Goal: Transaction & Acquisition: Purchase product/service

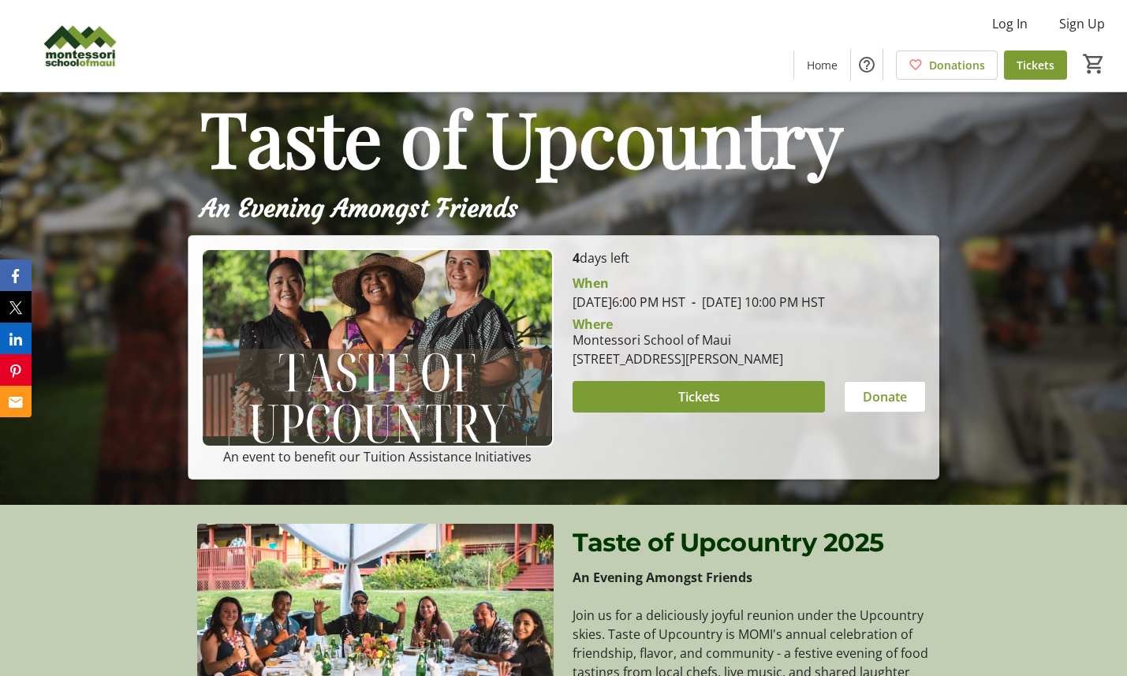
scroll to position [178, 0]
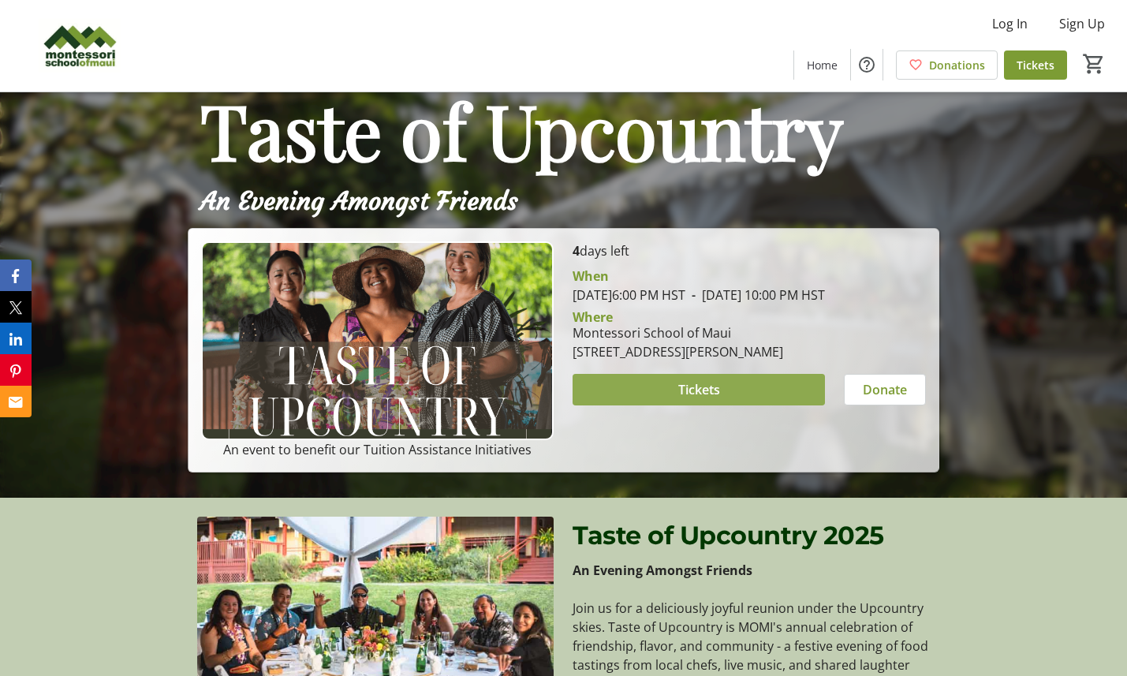
click at [639, 402] on span at bounding box center [699, 390] width 252 height 38
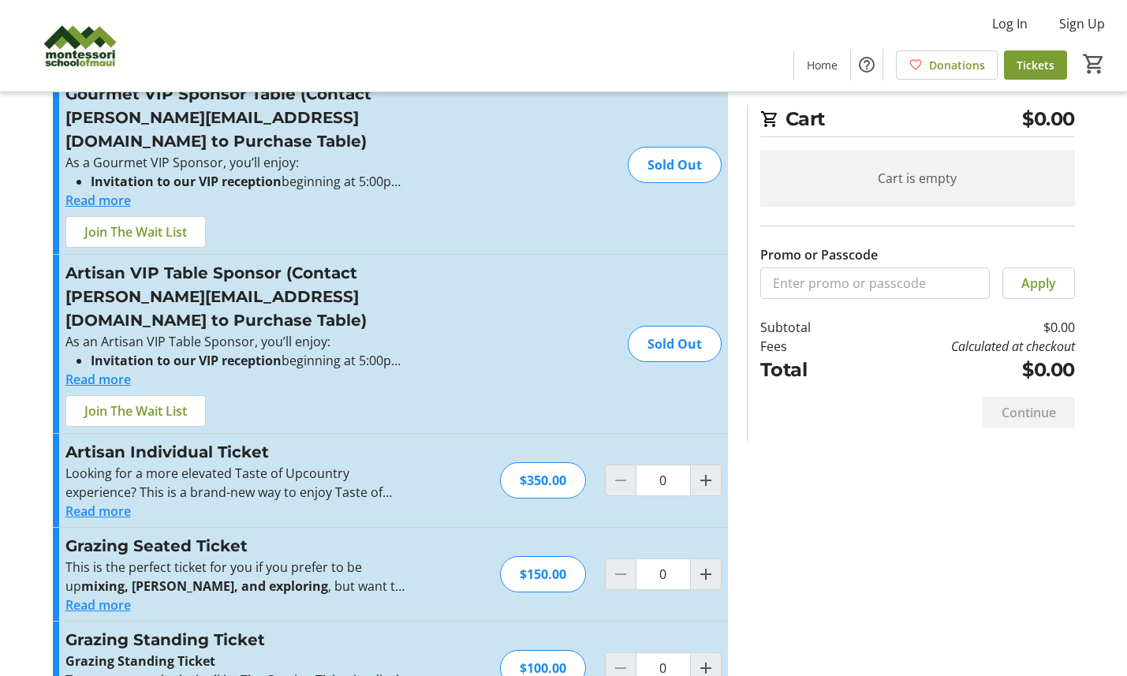
scroll to position [65, 0]
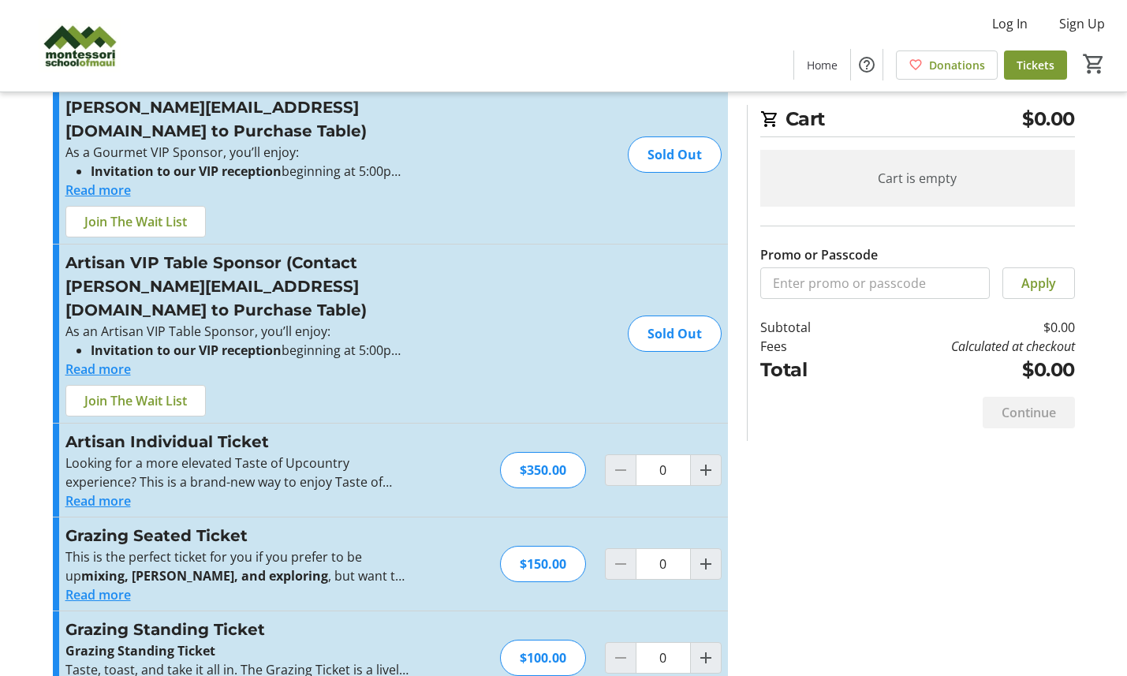
click at [97, 675] on button "Read more" at bounding box center [97, 688] width 65 height 19
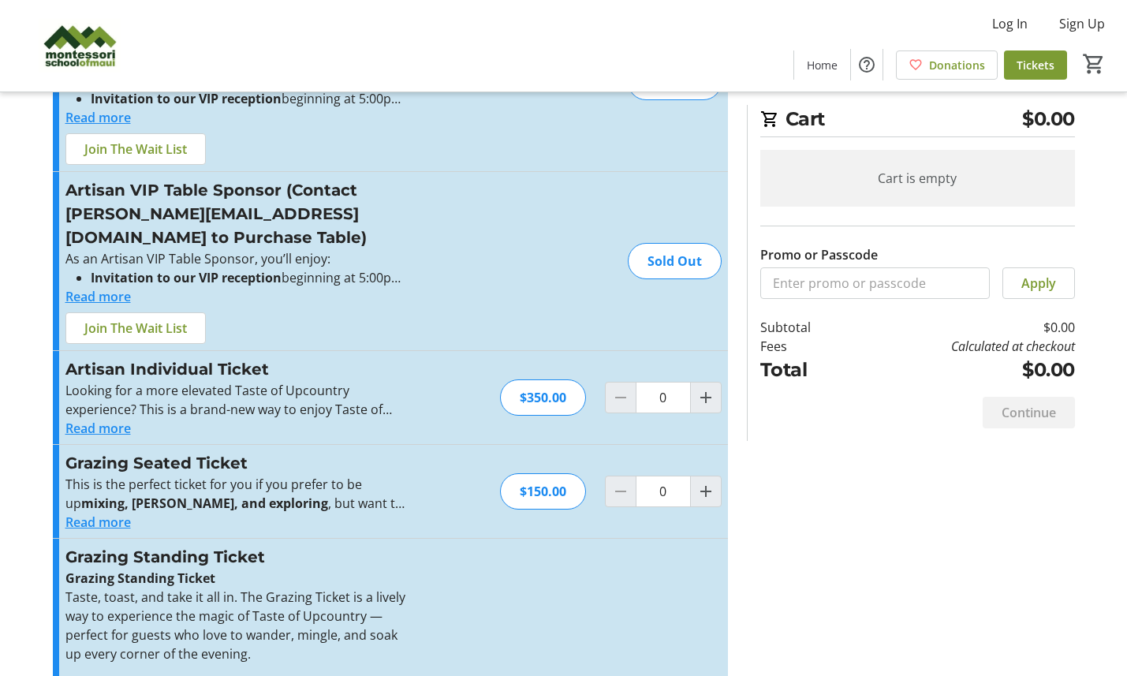
scroll to position [133, 0]
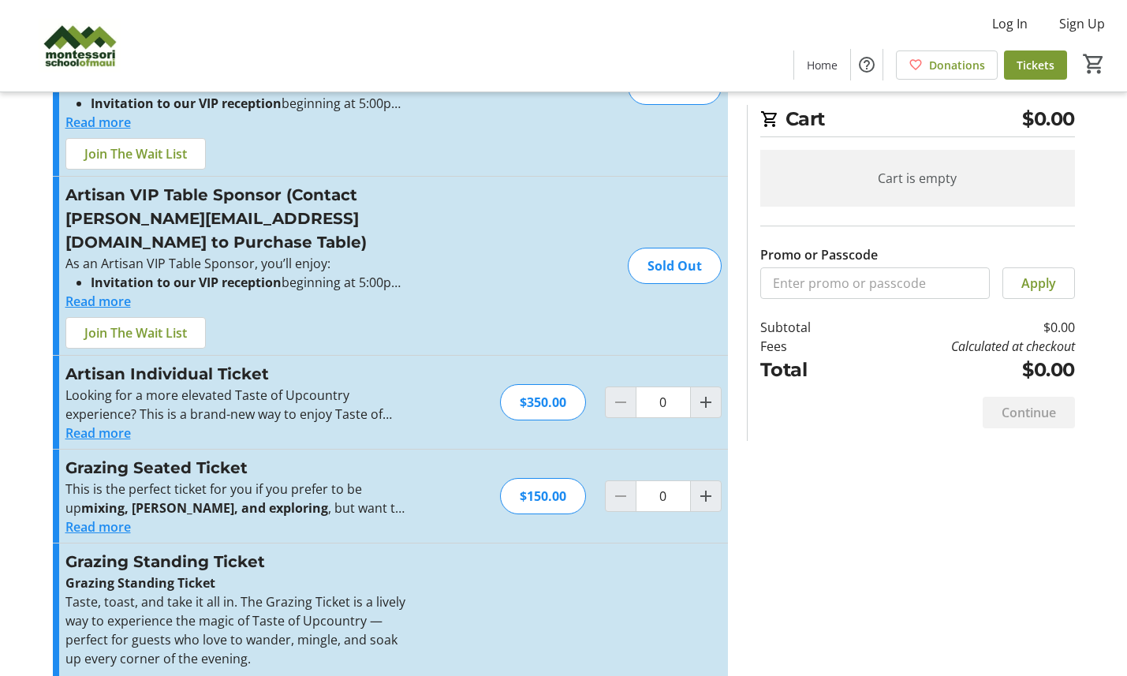
click at [105, 517] on button "Read more" at bounding box center [97, 526] width 65 height 19
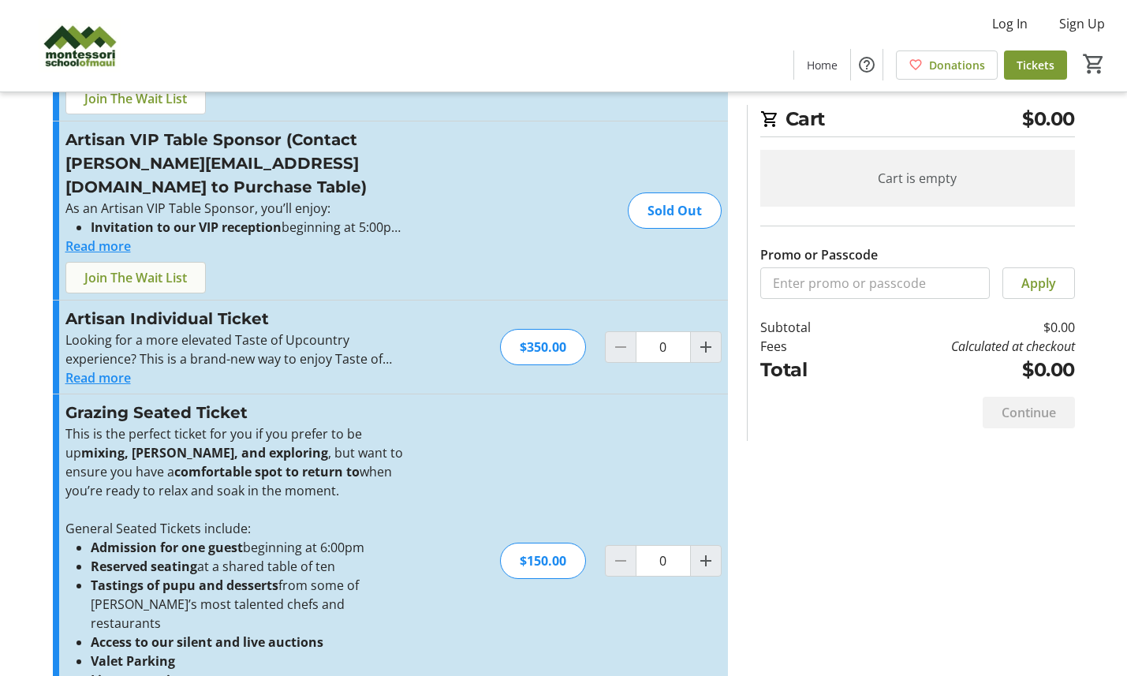
scroll to position [203, 0]
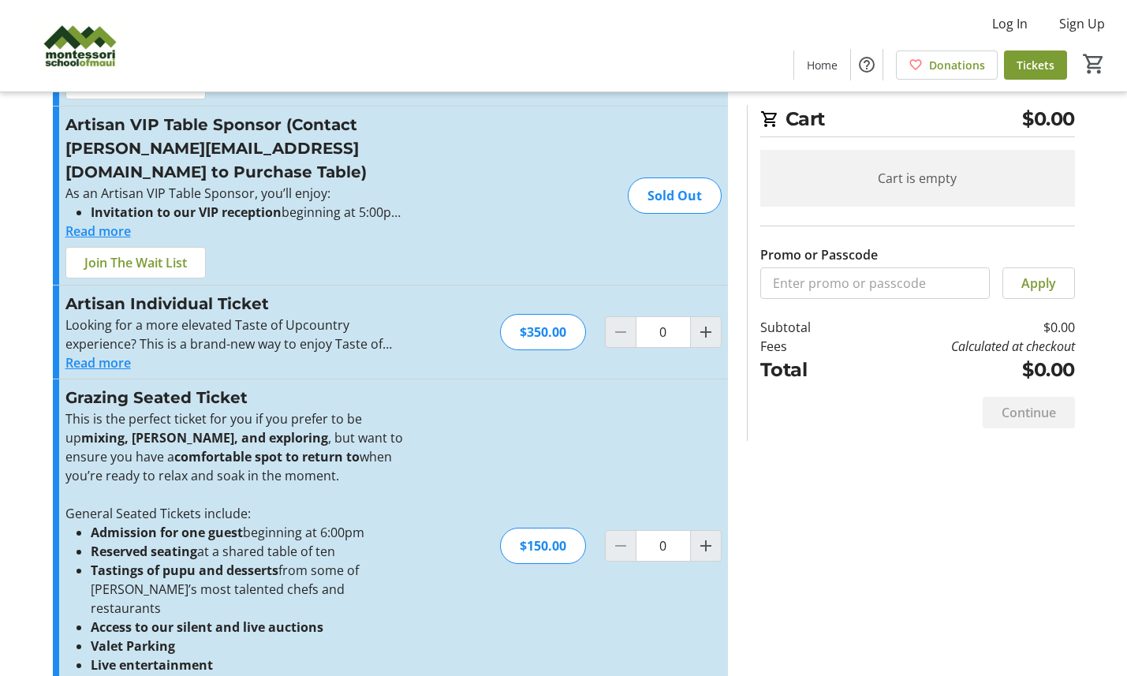
click at [110, 353] on button "Read more" at bounding box center [97, 362] width 65 height 19
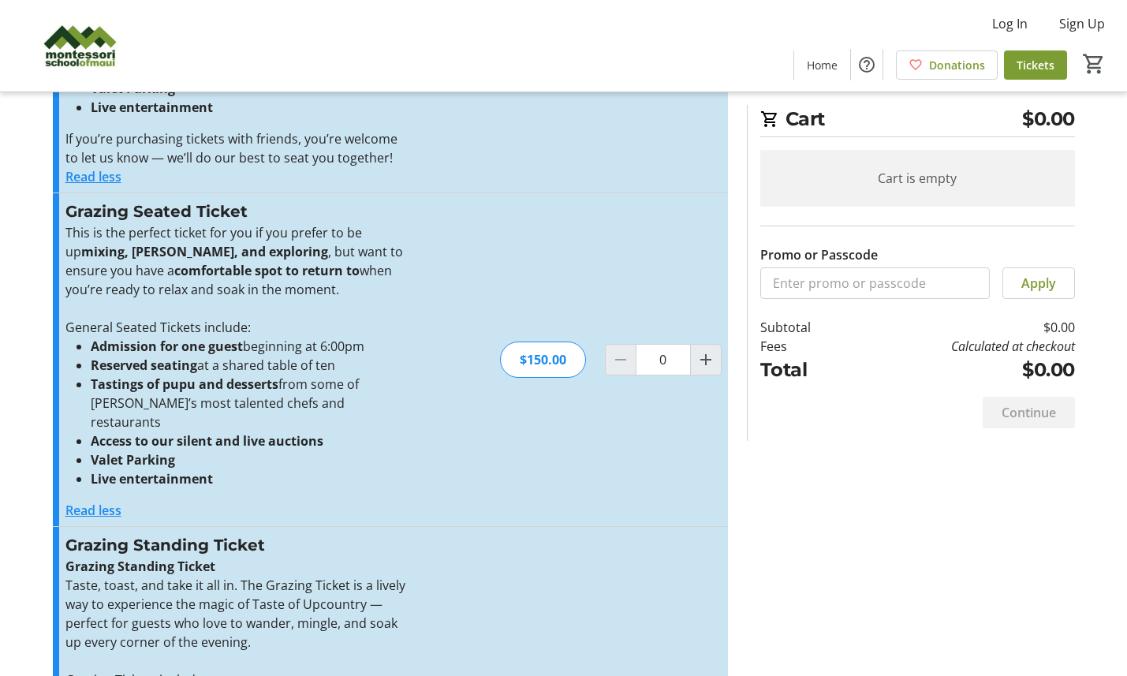
scroll to position [696, 0]
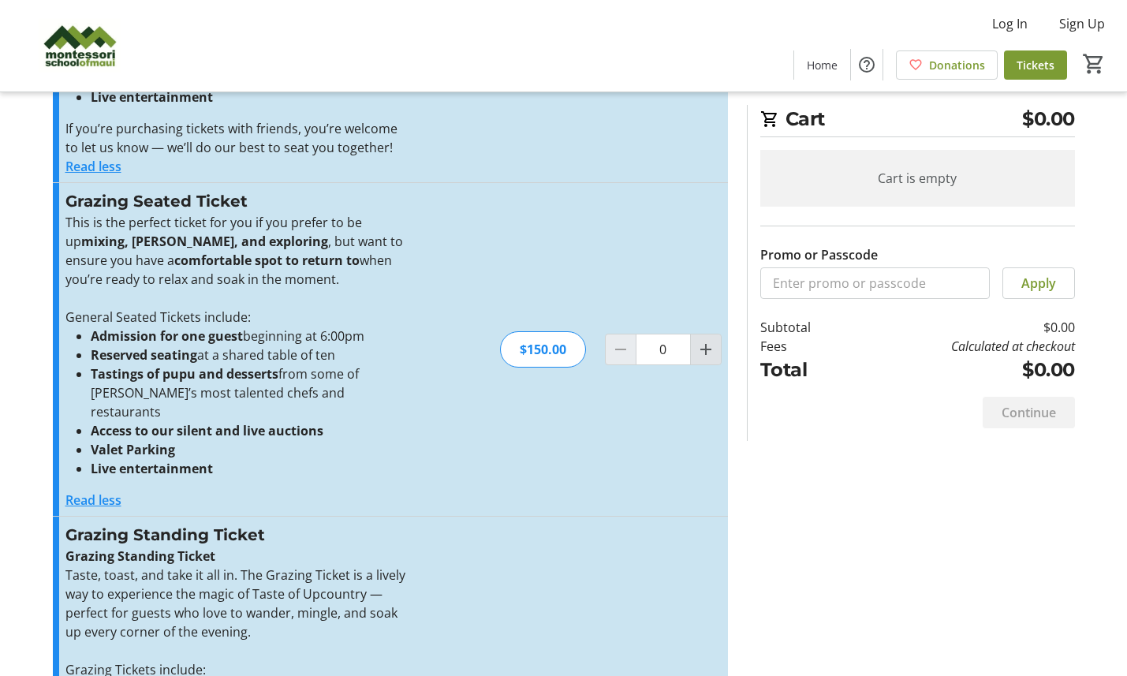
click at [699, 340] on mat-icon "Increment by one" at bounding box center [705, 349] width 19 height 19
type input "2"
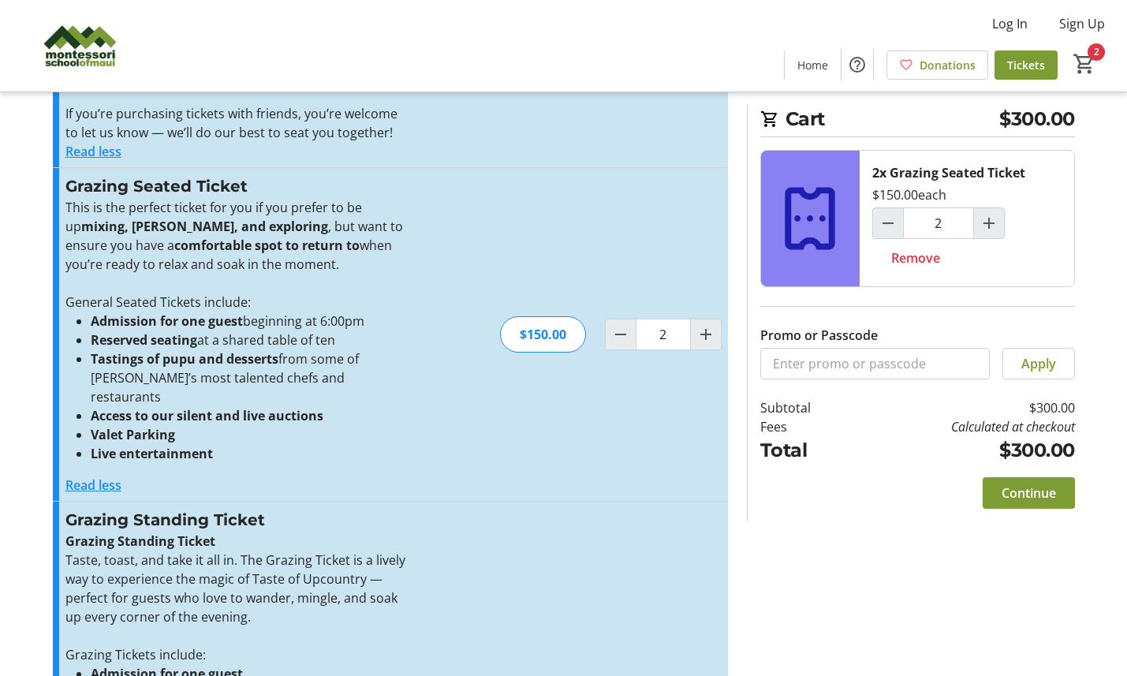
scroll to position [705, 0]
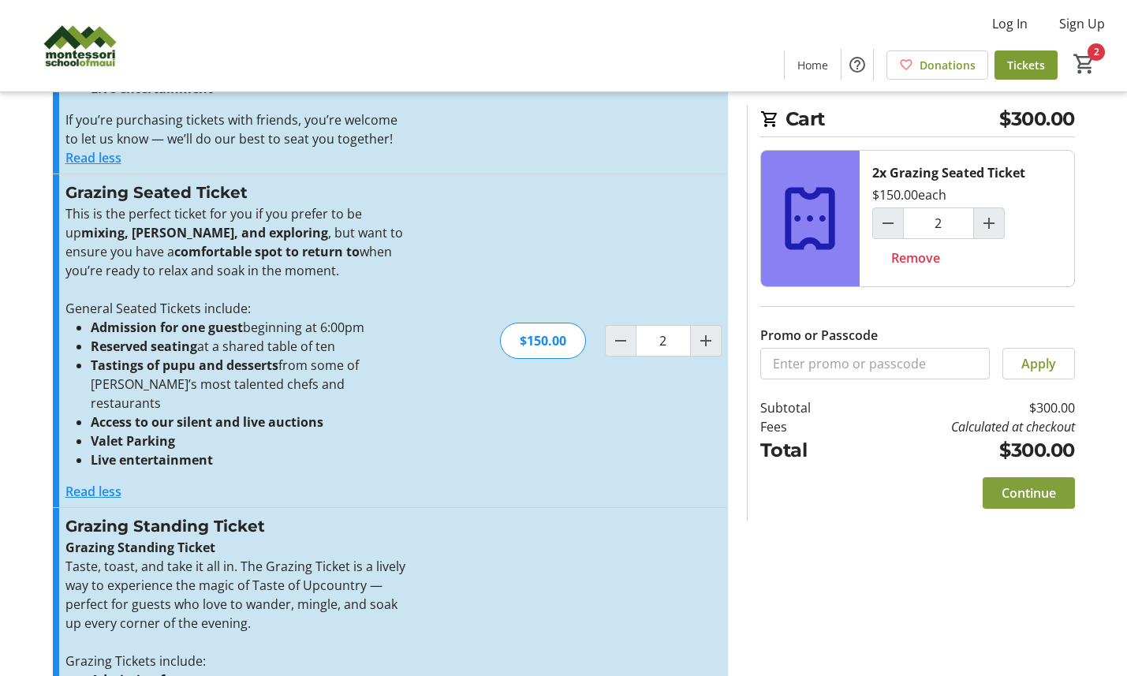
click at [1036, 495] on span "Continue" at bounding box center [1029, 492] width 54 height 19
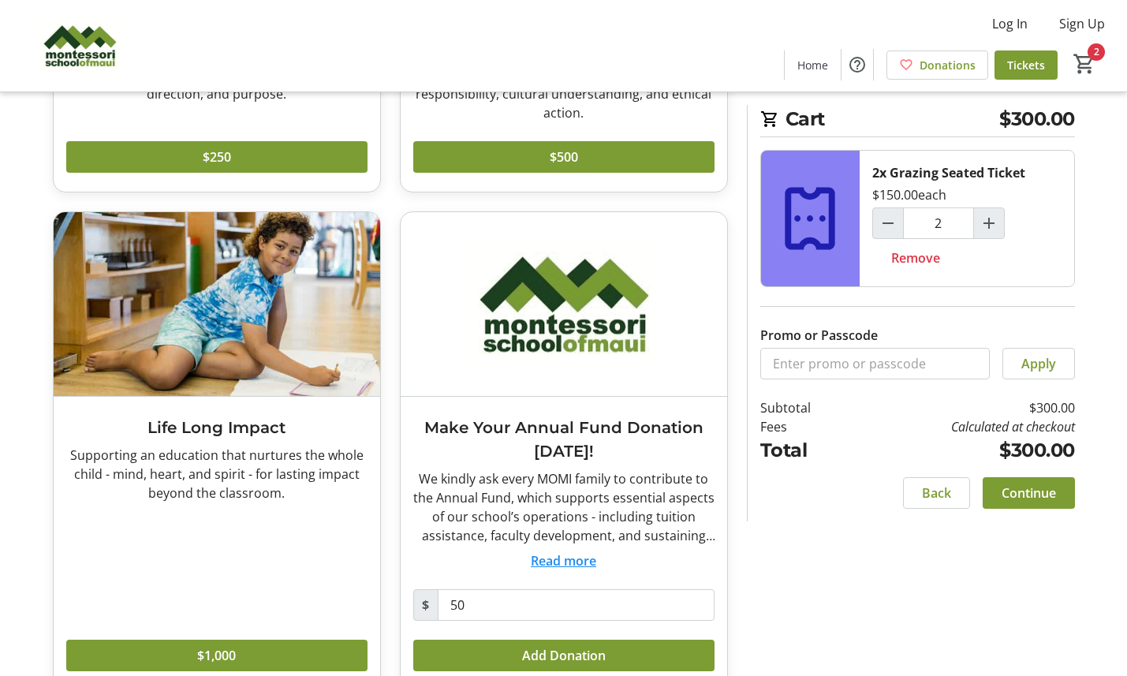
scroll to position [722, 0]
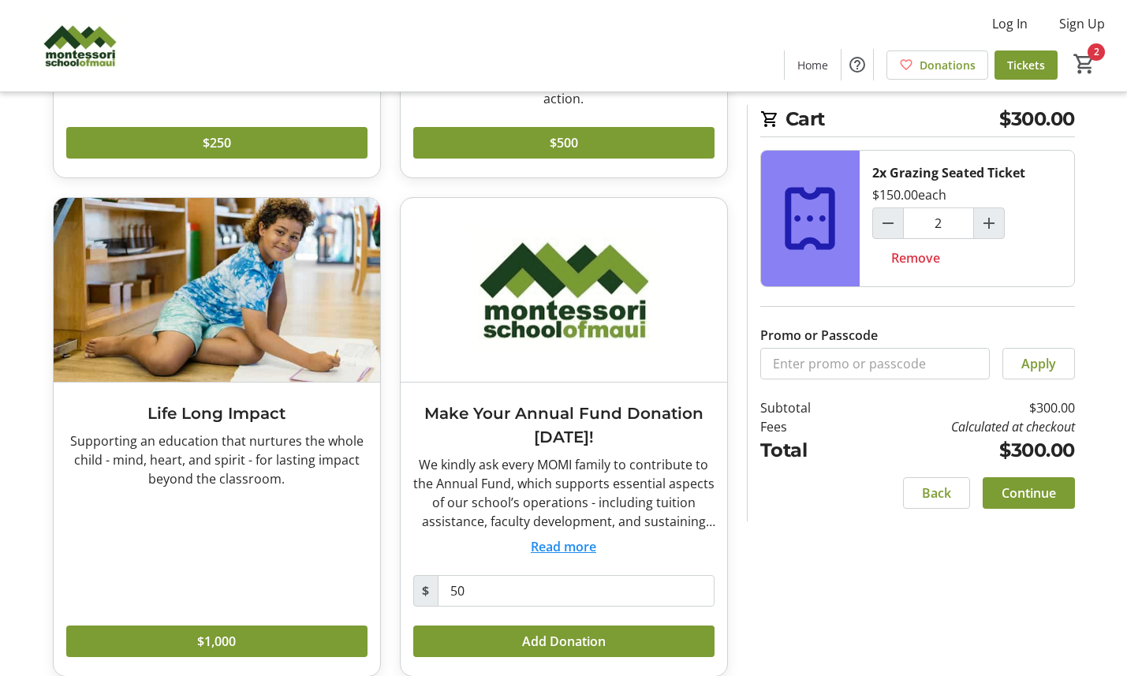
click at [573, 537] on button "Read more" at bounding box center [563, 546] width 65 height 19
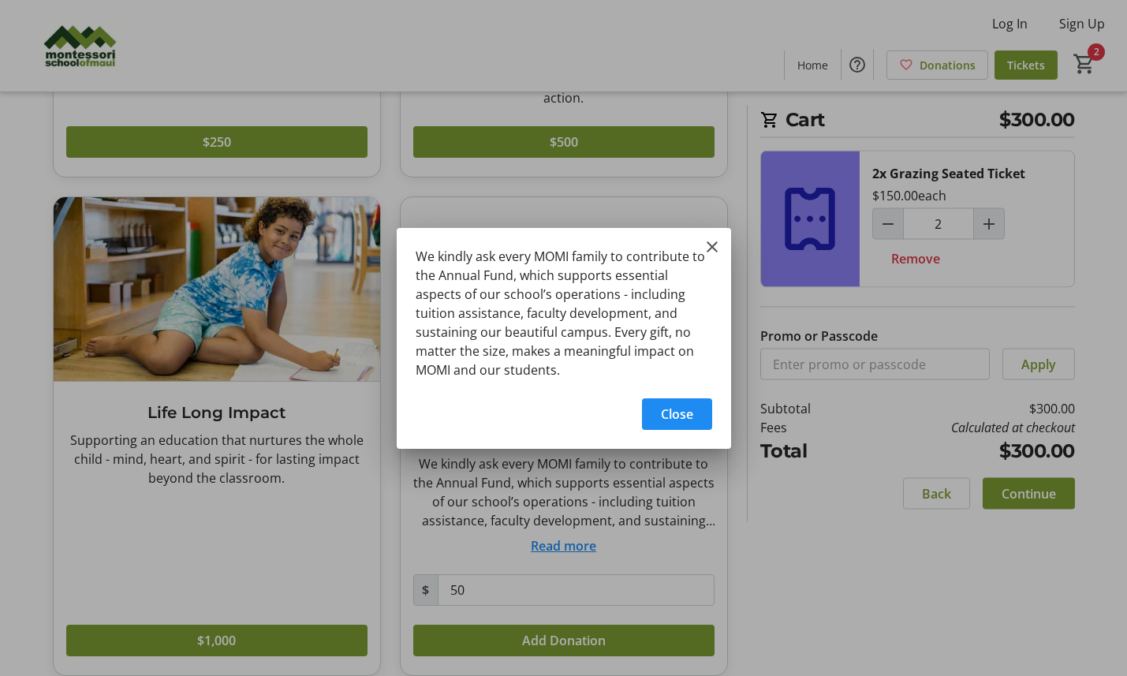
scroll to position [0, 0]
click at [706, 248] on mat-icon "Close" at bounding box center [712, 246] width 19 height 19
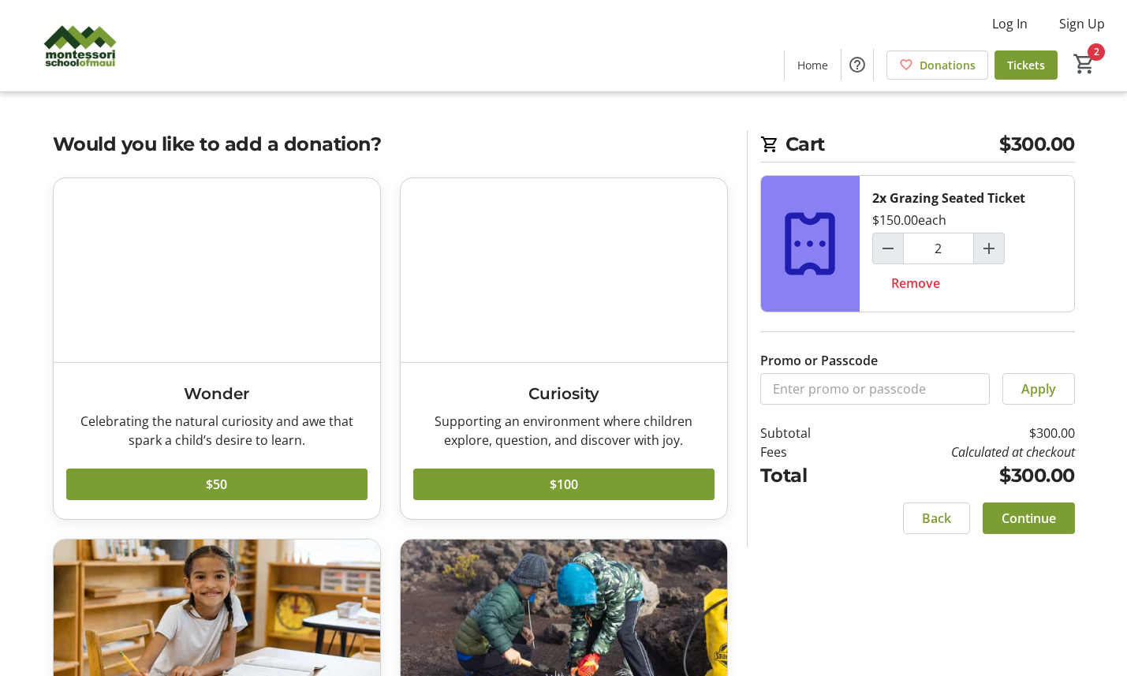
scroll to position [722, 0]
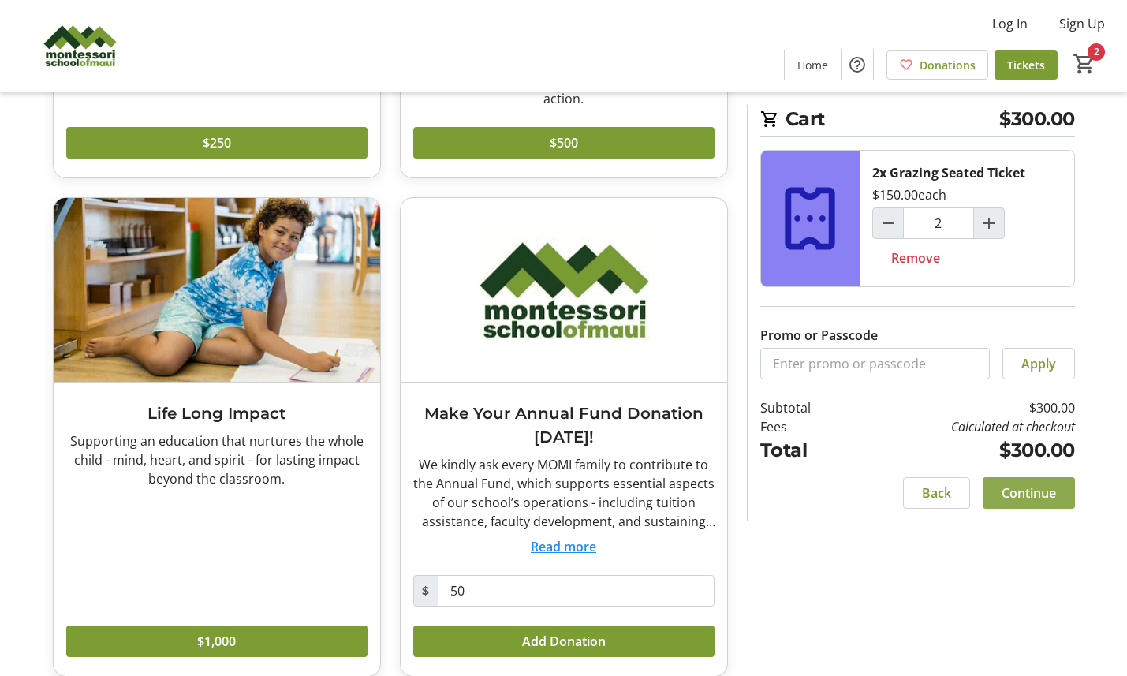
click at [1009, 495] on span "Continue" at bounding box center [1029, 492] width 54 height 19
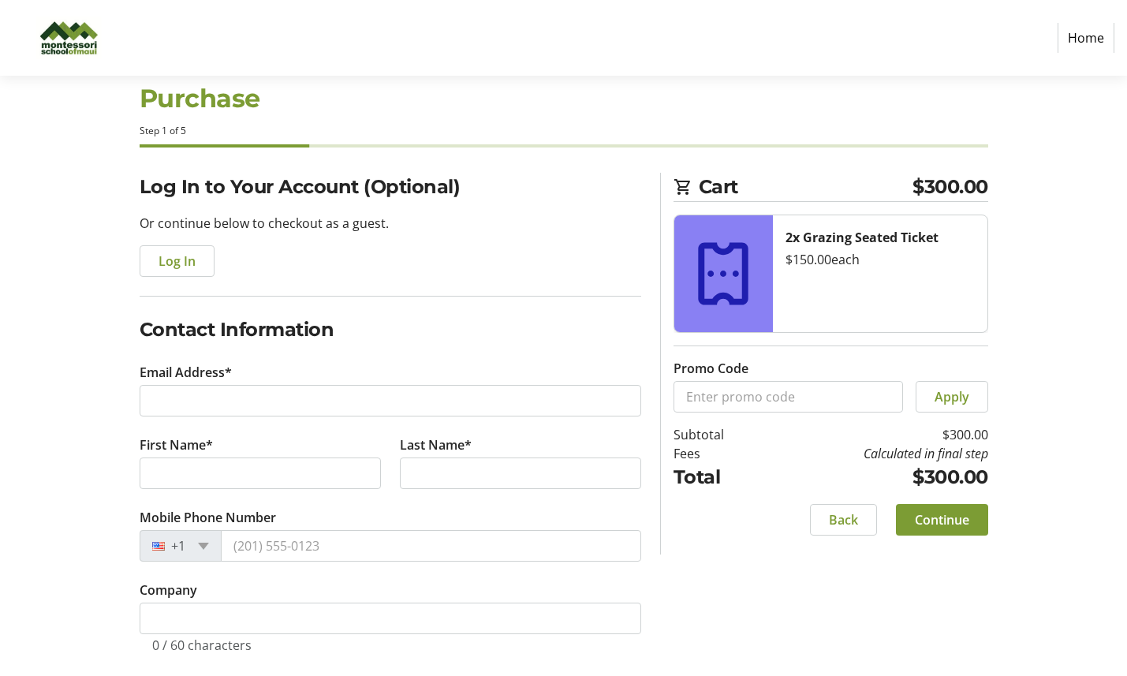
scroll to position [49, 0]
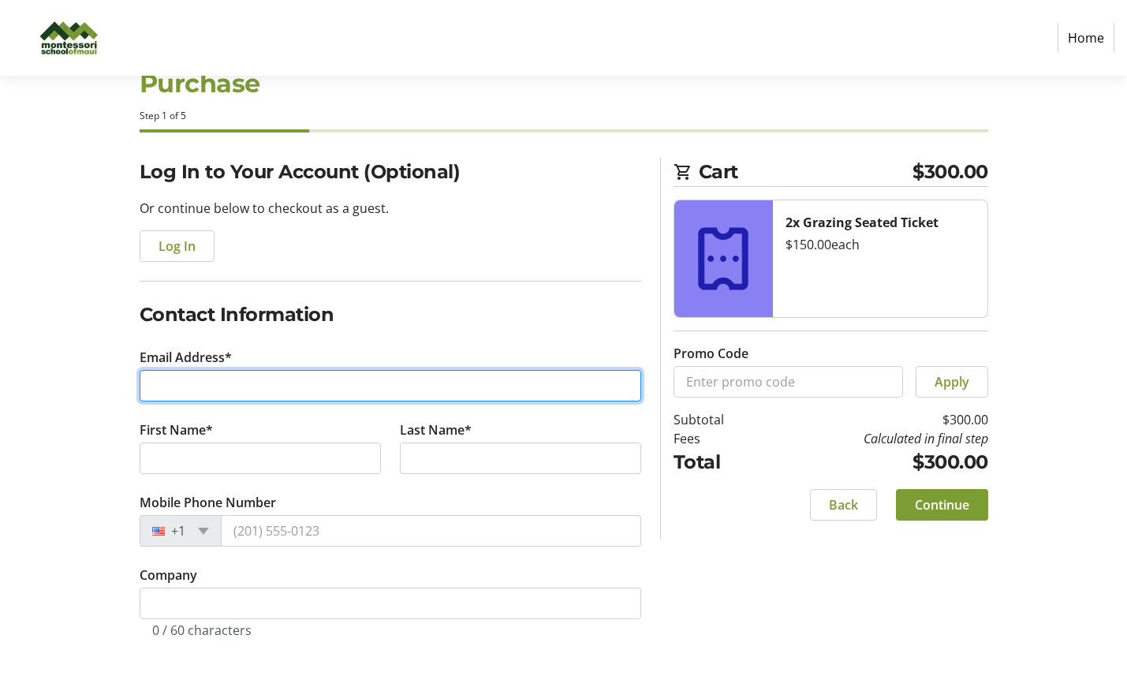
click at [361, 398] on input "Email Address*" at bounding box center [391, 386] width 502 height 32
type input "[EMAIL_ADDRESS][DOMAIN_NAME]"
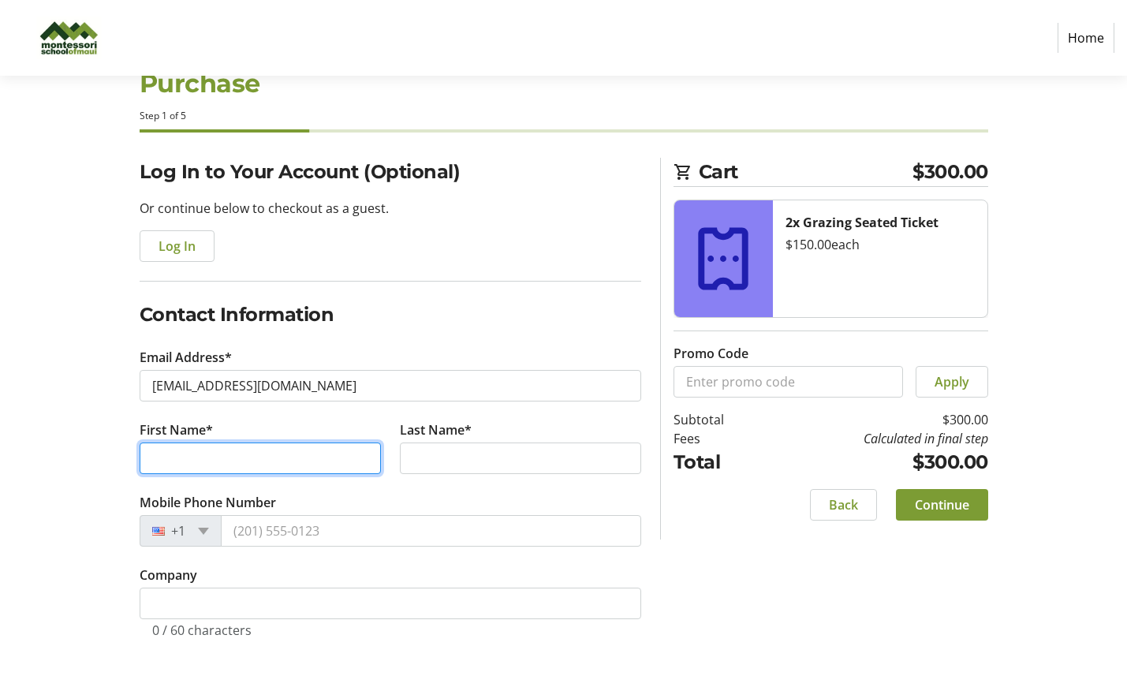
click at [338, 454] on input "First Name*" at bounding box center [260, 458] width 241 height 32
type input "[PERSON_NAME]"
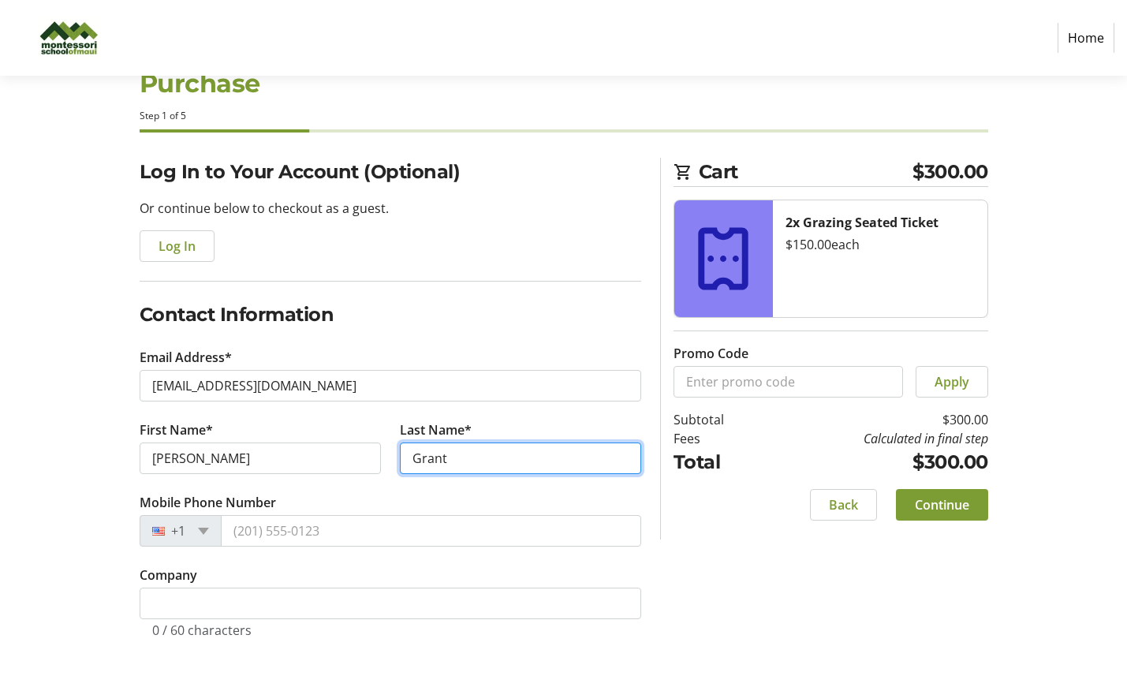
type input "Grant"
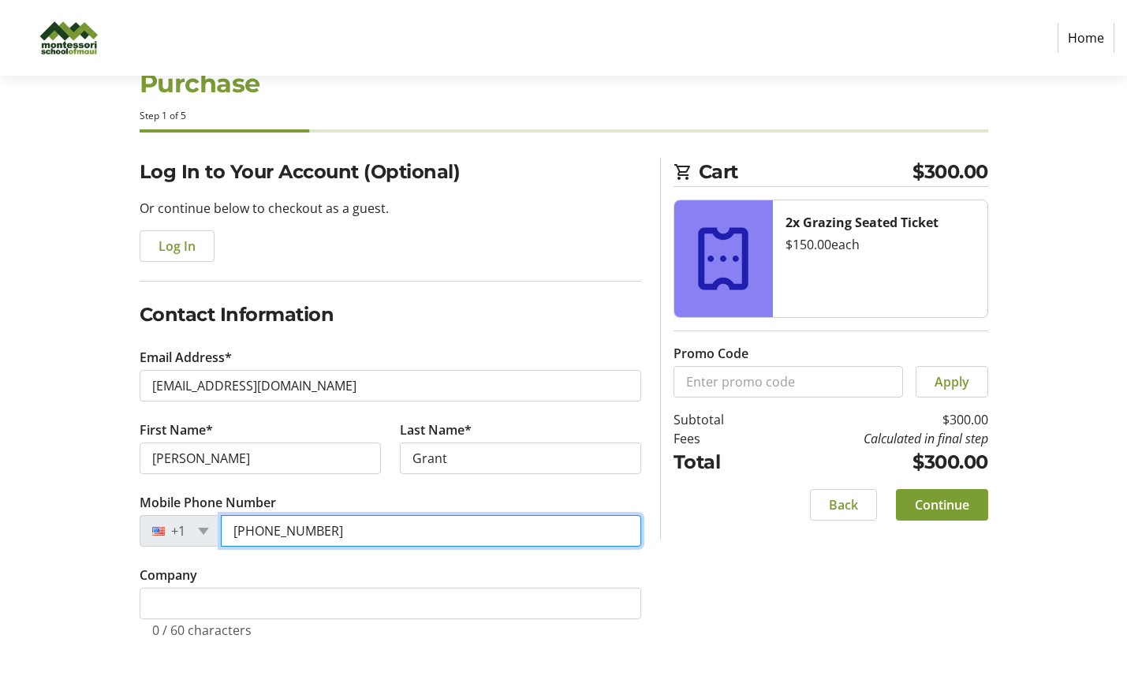
type input "[PHONE_NUMBER]"
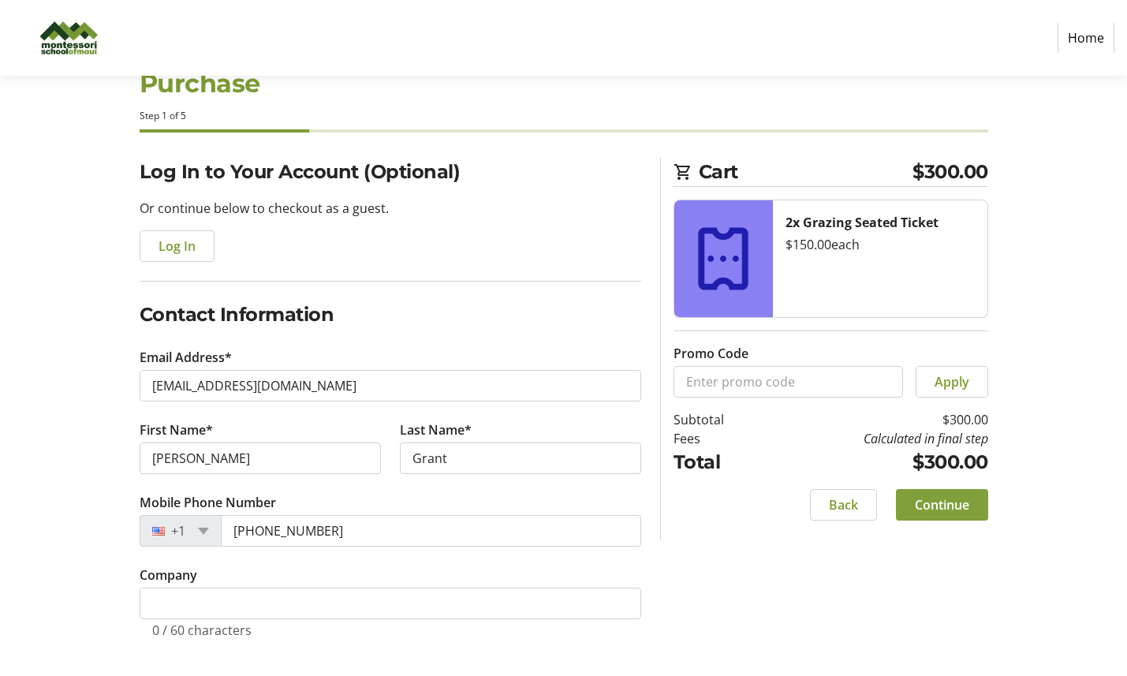
click at [923, 513] on span "Continue" at bounding box center [942, 504] width 54 height 19
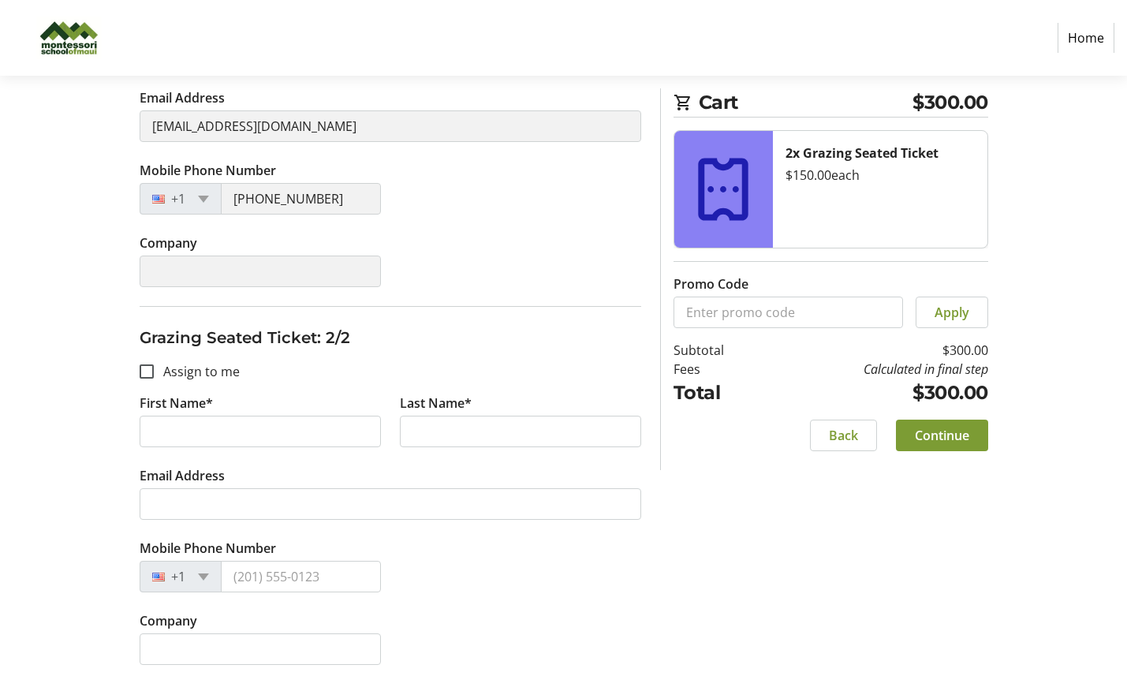
scroll to position [365, 0]
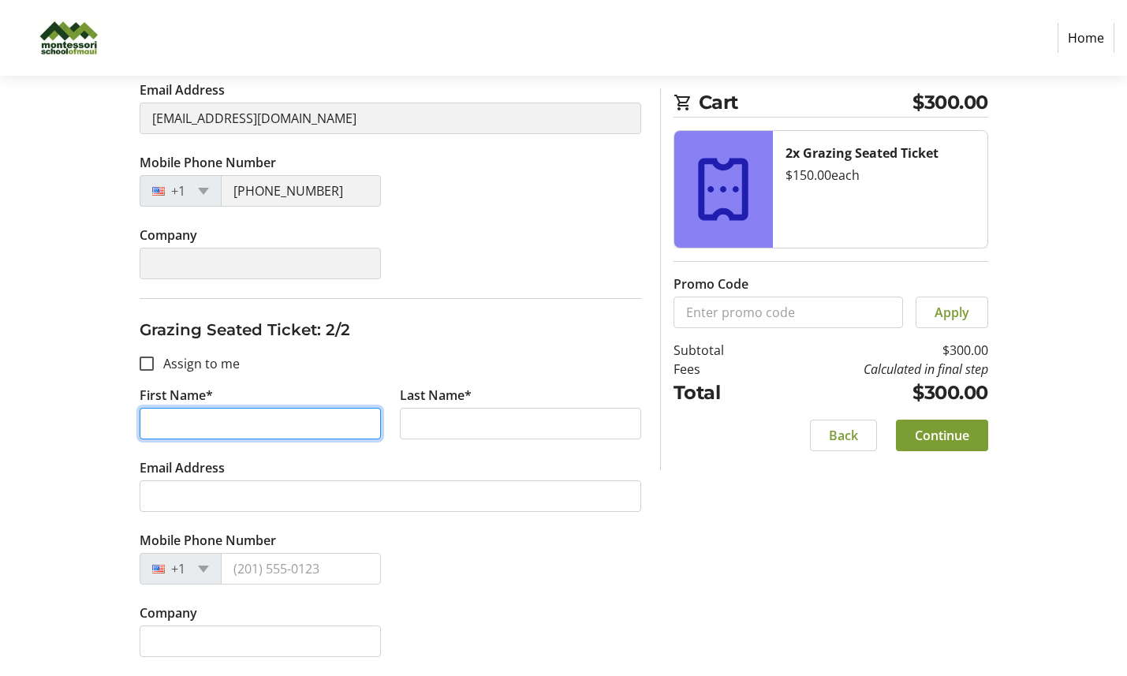
click at [183, 417] on input "First Name*" at bounding box center [260, 424] width 241 height 32
type input "[PERSON_NAME]"
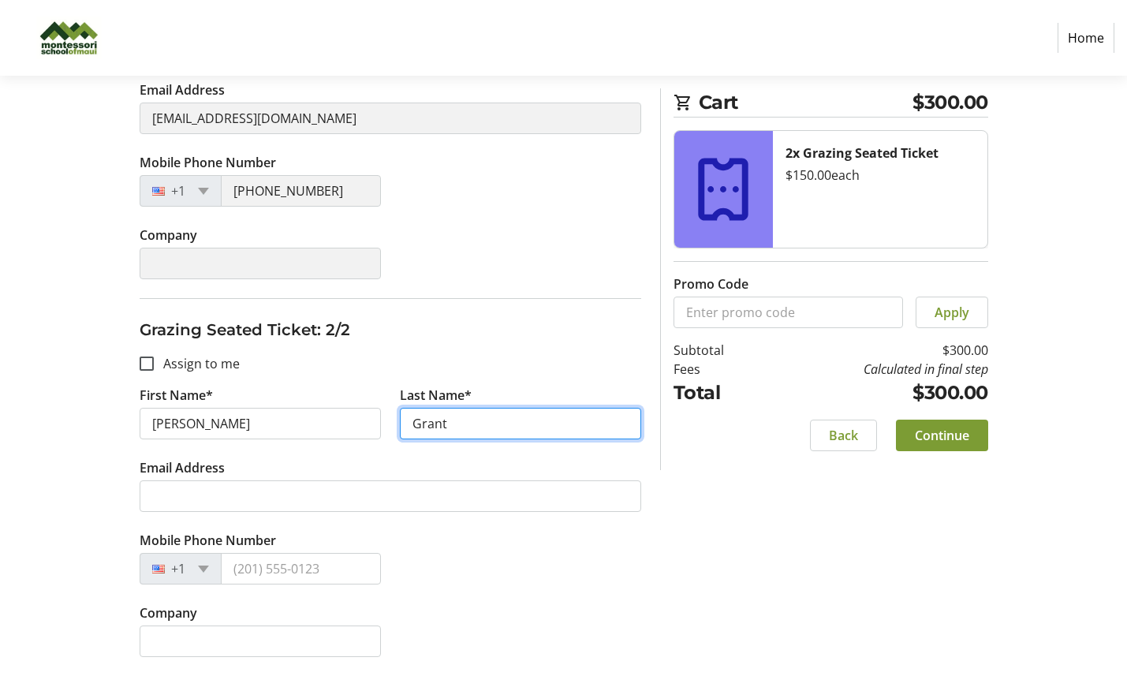
type input "Grant"
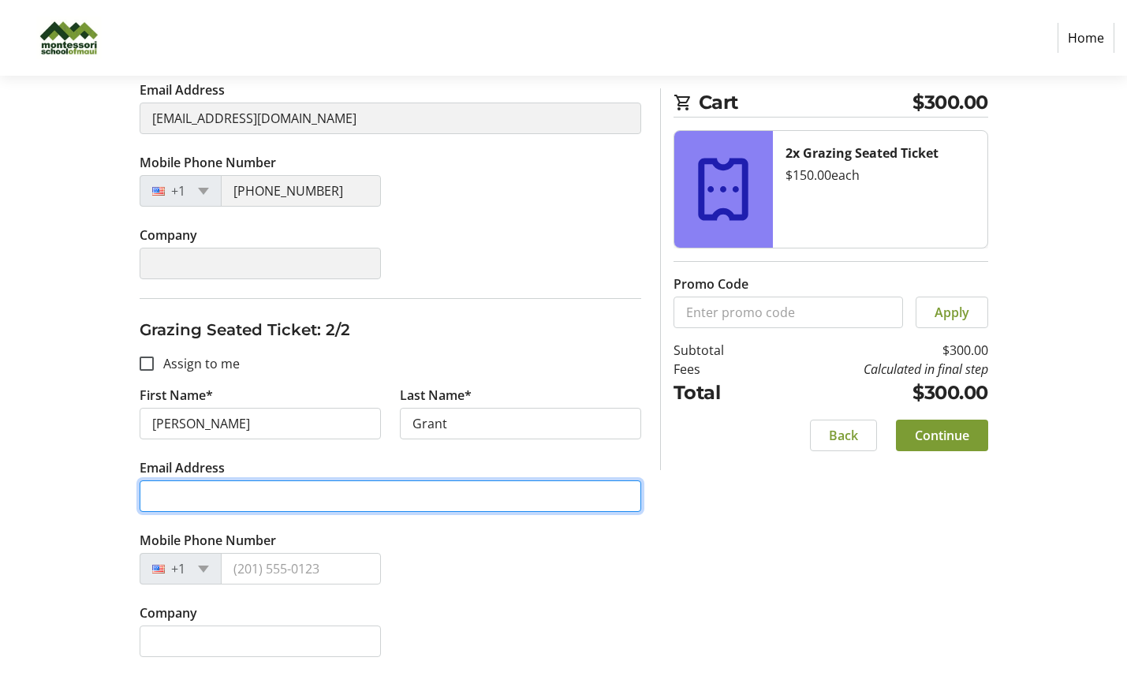
click at [196, 494] on input "Email Address" at bounding box center [391, 496] width 502 height 32
type input "[EMAIL_ADDRESS][DOMAIN_NAME]"
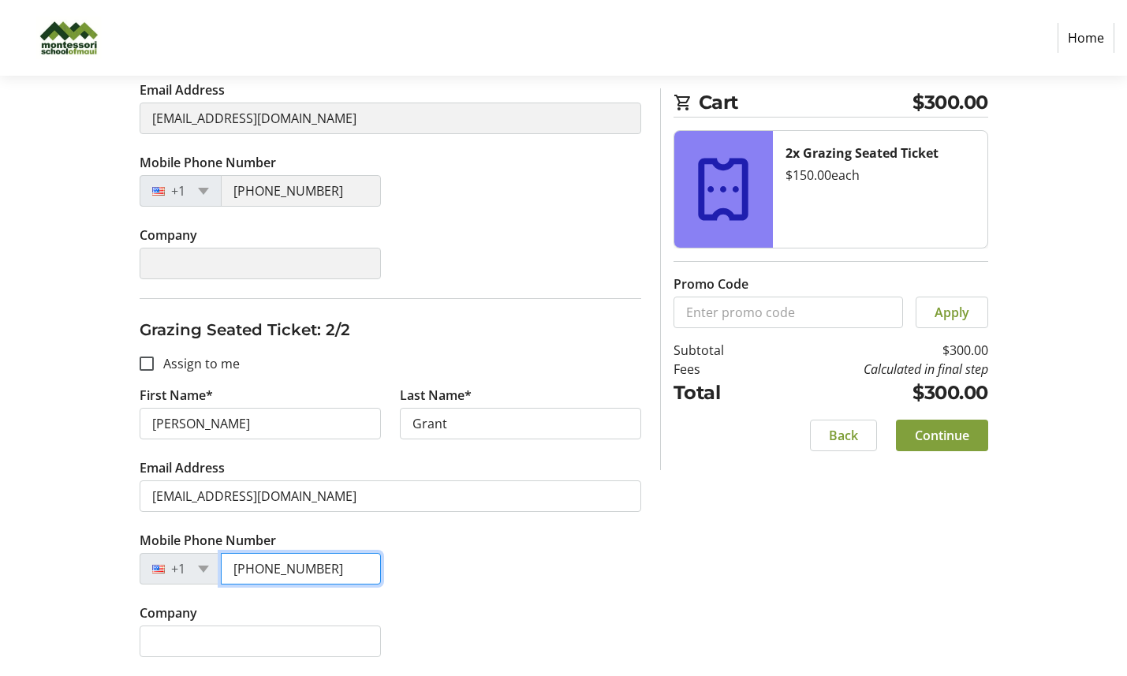
type input "[PHONE_NUMBER]"
click at [920, 442] on span "Continue" at bounding box center [942, 435] width 54 height 19
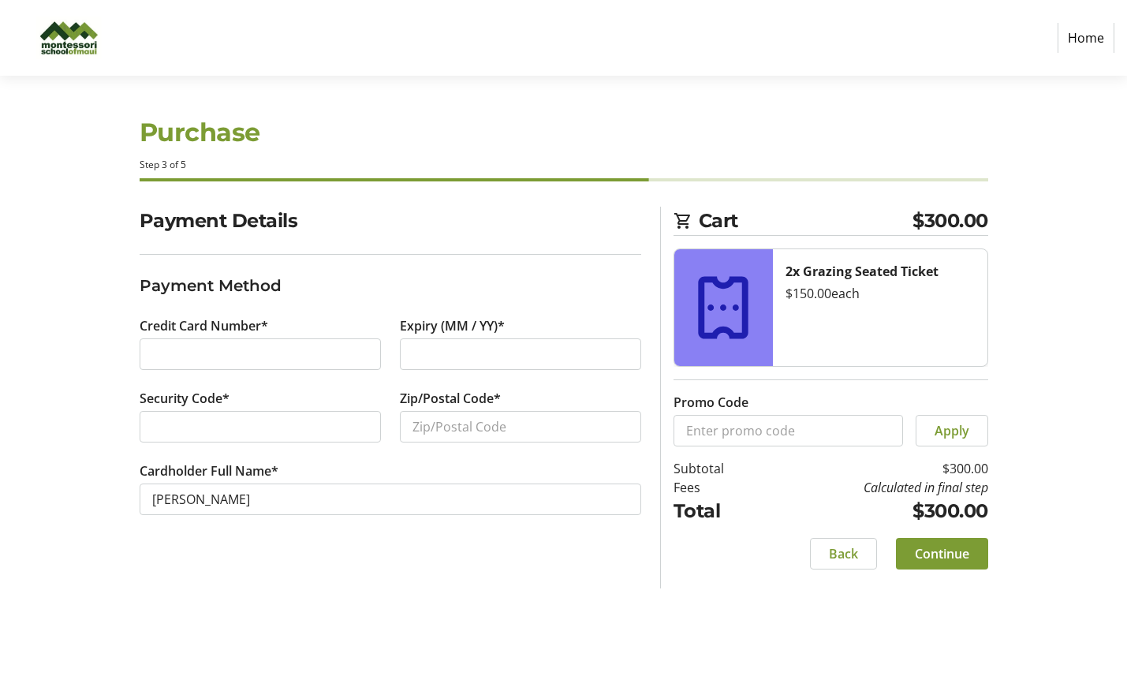
click at [322, 307] on fieldset "Payment Method" at bounding box center [391, 292] width 502 height 36
click at [437, 367] on div at bounding box center [520, 354] width 241 height 32
click at [480, 434] on input "Zip/Postal Code*" at bounding box center [520, 427] width 241 height 32
type input "96708"
click at [298, 572] on div "Payment Details Payment Method Credit Card Number* Expiry (MM / YY)* Security C…" at bounding box center [390, 398] width 520 height 382
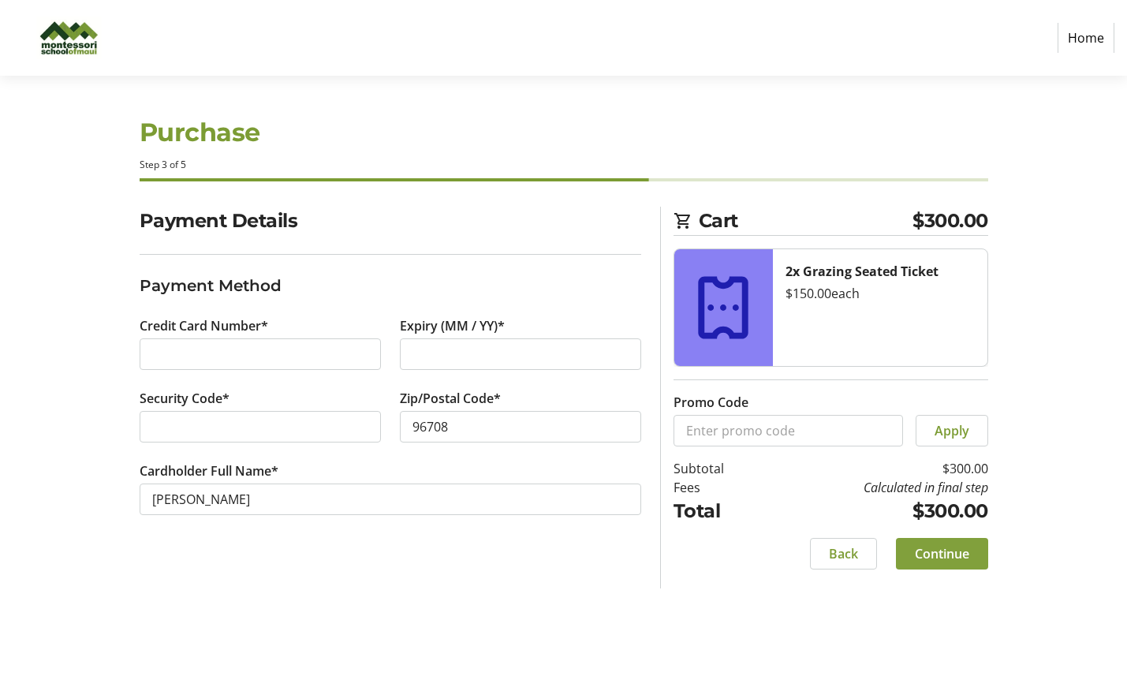
click at [949, 558] on span "Continue" at bounding box center [942, 553] width 54 height 19
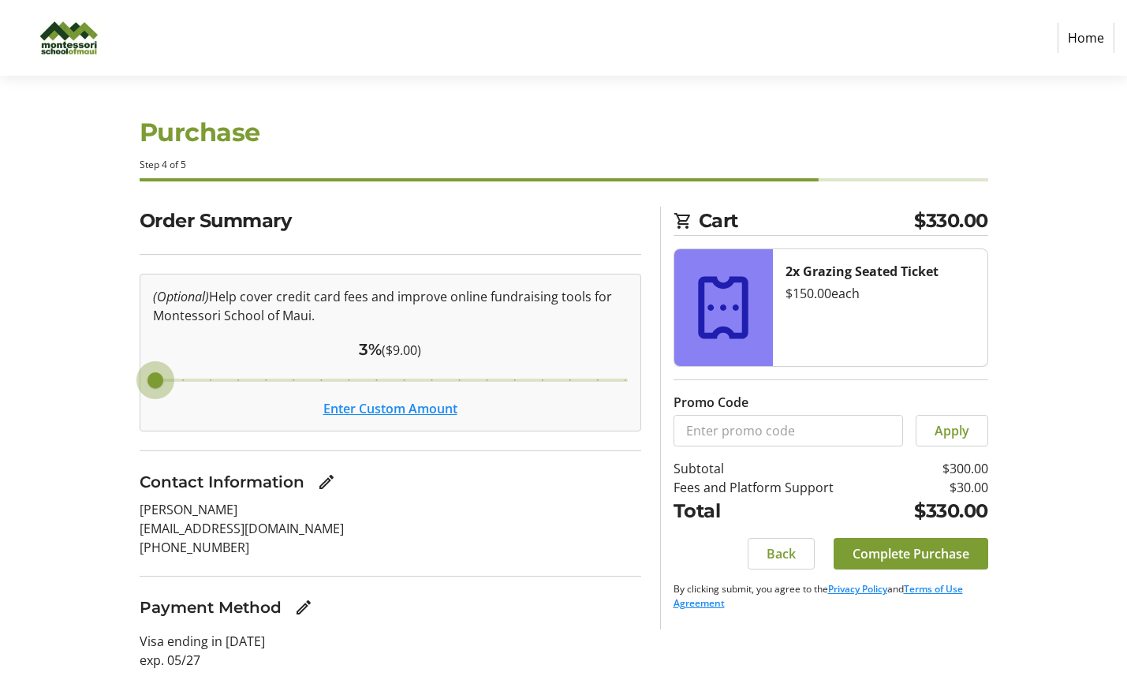
drag, startPoint x: 345, startPoint y: 379, endPoint x: 126, endPoint y: 401, distance: 220.3
type input "3"
click at [136, 397] on input "Cover fees percentage" at bounding box center [390, 380] width 508 height 35
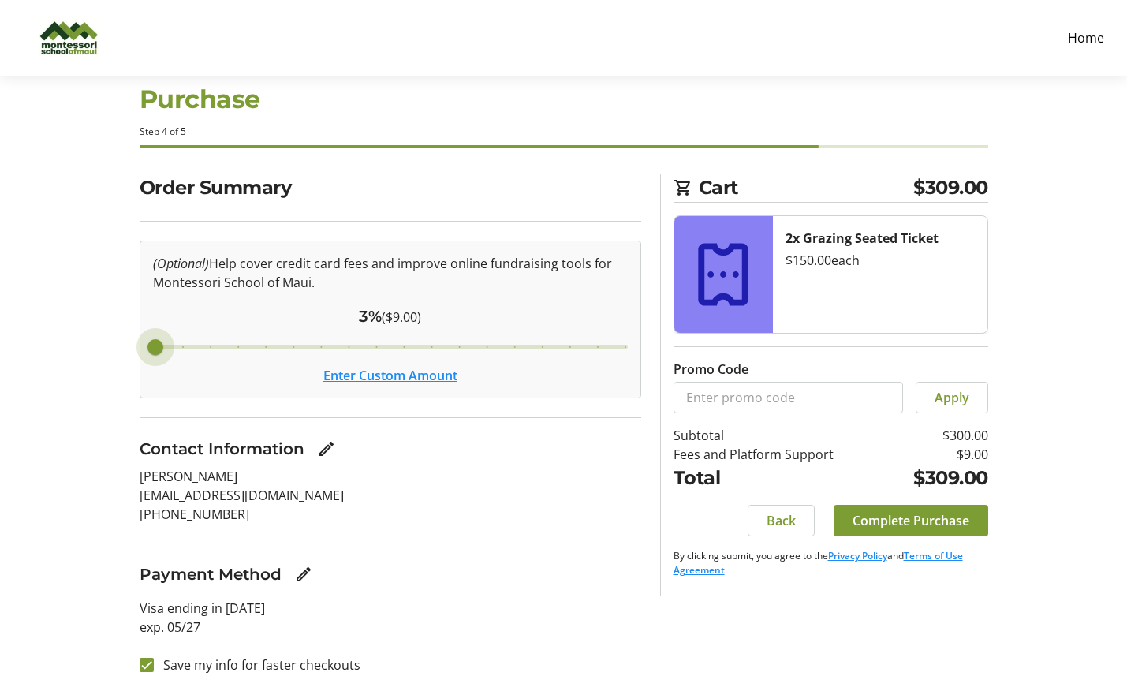
scroll to position [50, 0]
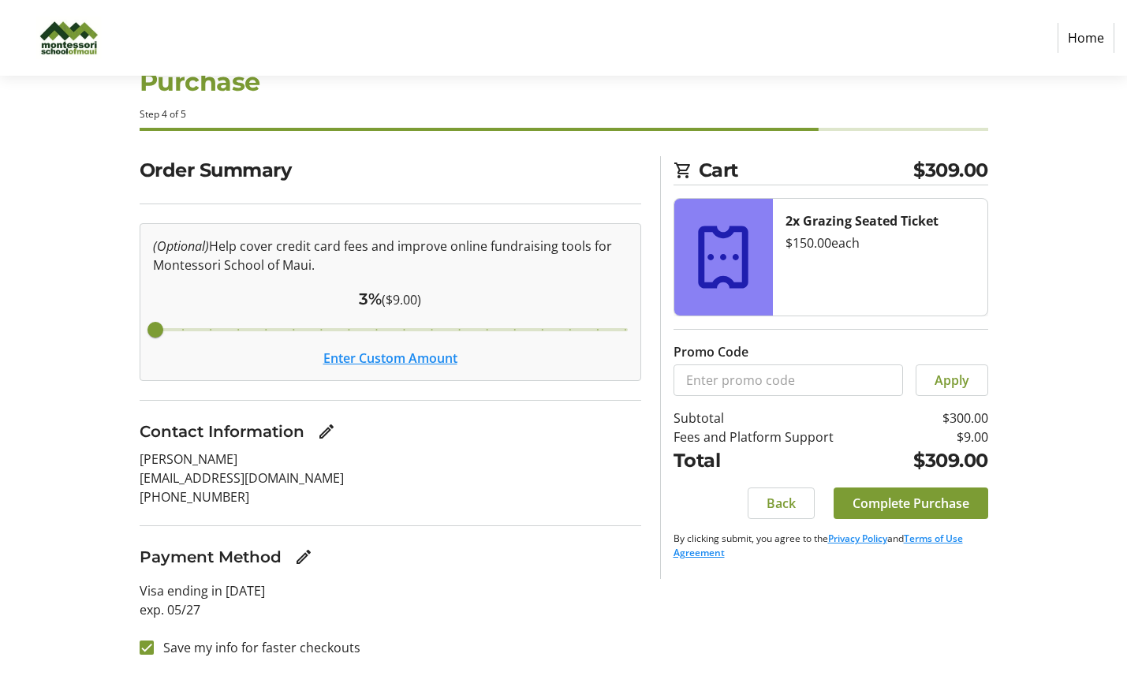
click at [350, 360] on button "Enter Custom Amount" at bounding box center [390, 358] width 134 height 19
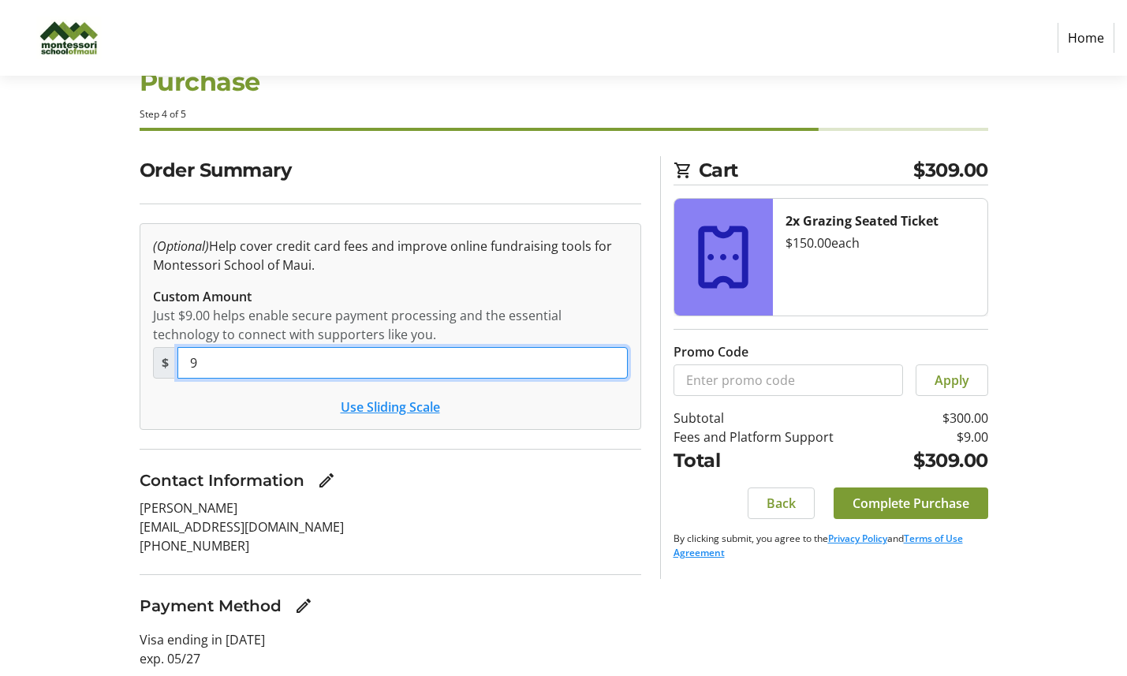
click at [350, 360] on input "9" at bounding box center [402, 363] width 450 height 32
type input "0"
click at [236, 428] on tr-checkout-tip-editor-ui "(Optional) Help cover credit card fees and improve online fundraising tools for…" at bounding box center [391, 326] width 502 height 207
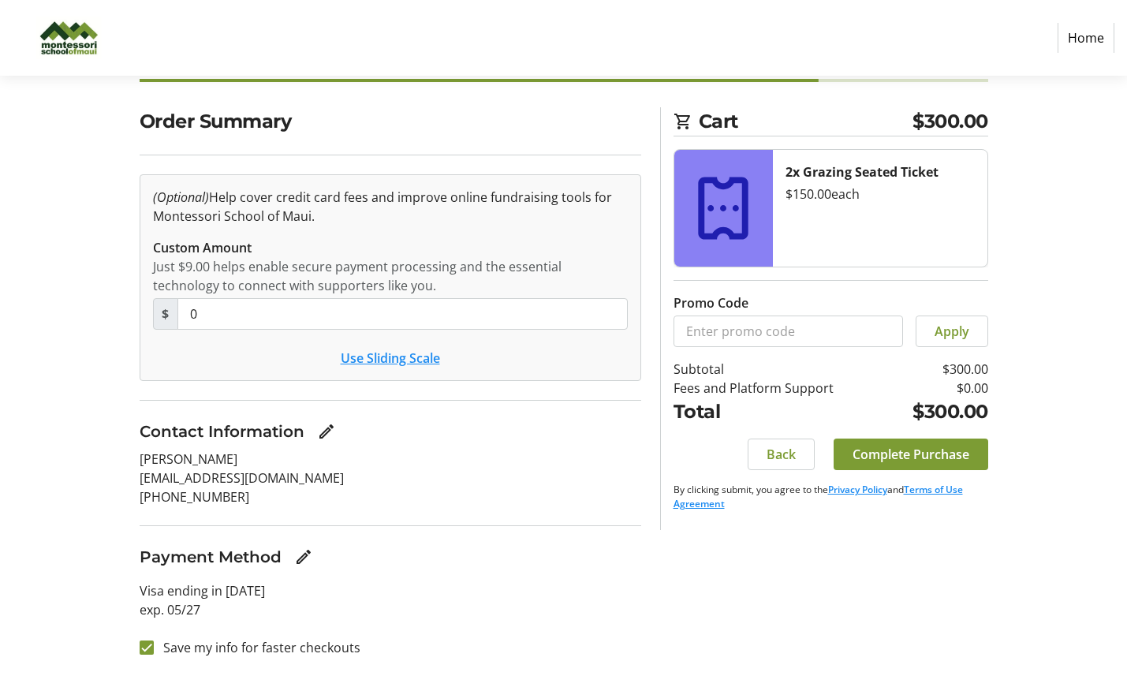
scroll to position [99, 0]
click at [167, 647] on label "Save my info for faster checkouts" at bounding box center [257, 648] width 207 height 19
click at [154, 647] on input "Save my info for faster checkouts" at bounding box center [147, 648] width 14 height 14
checkbox input "false"
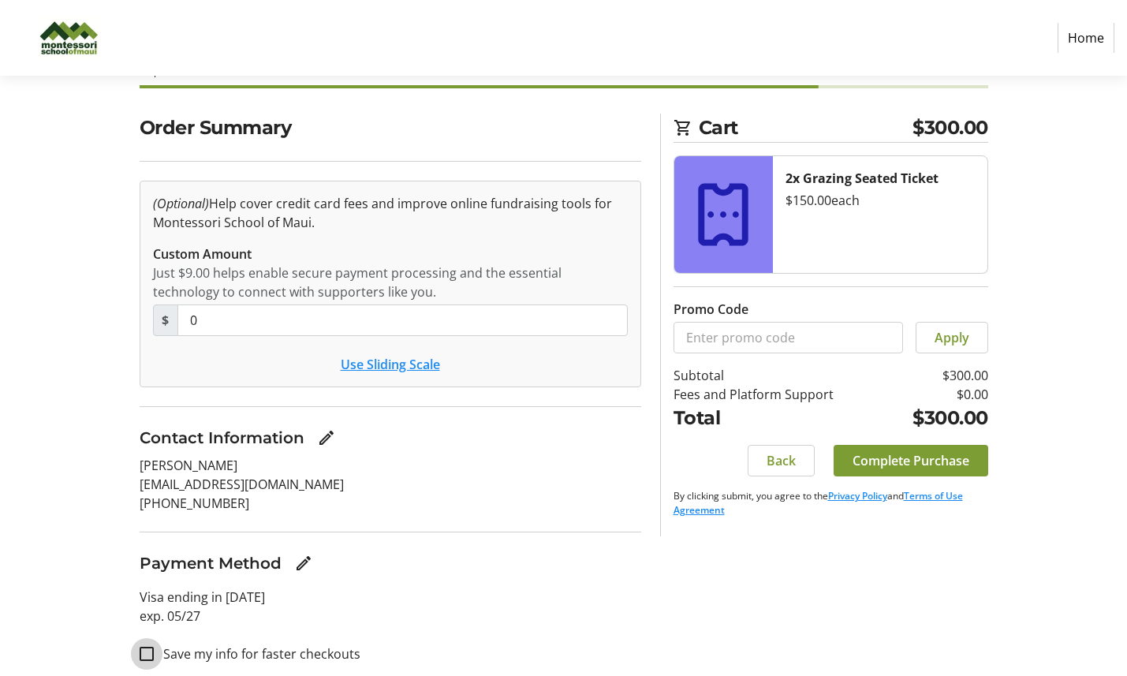
scroll to position [99, 0]
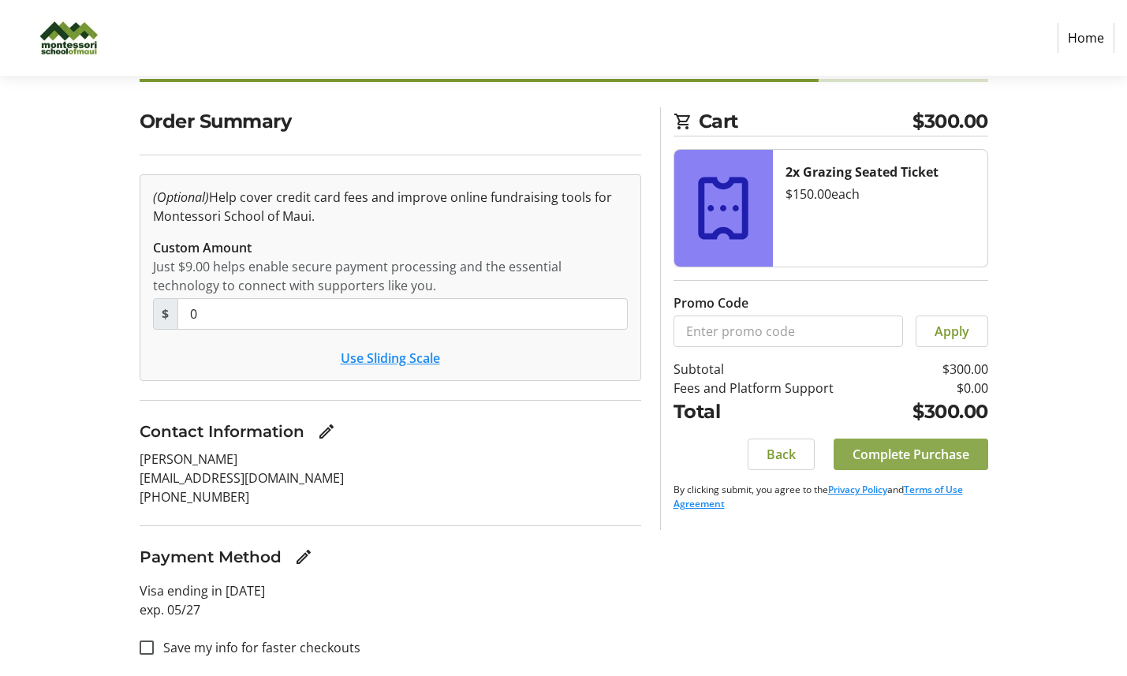
click at [935, 458] on span "Complete Purchase" at bounding box center [910, 454] width 117 height 19
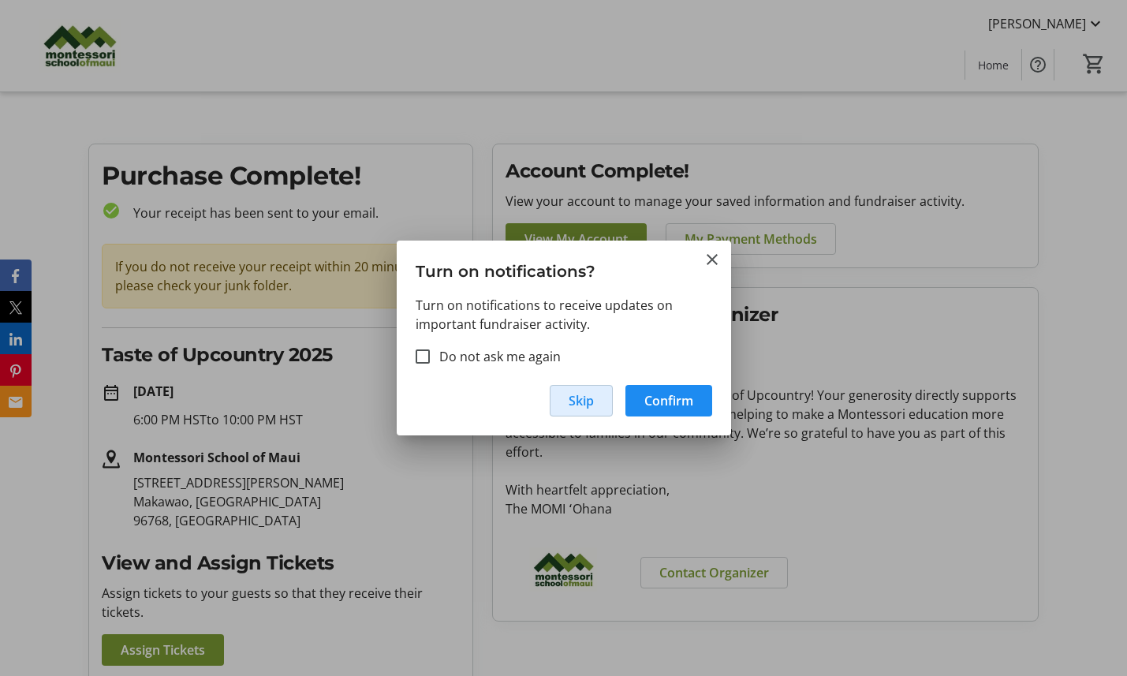
click at [585, 405] on span "Skip" at bounding box center [581, 400] width 25 height 19
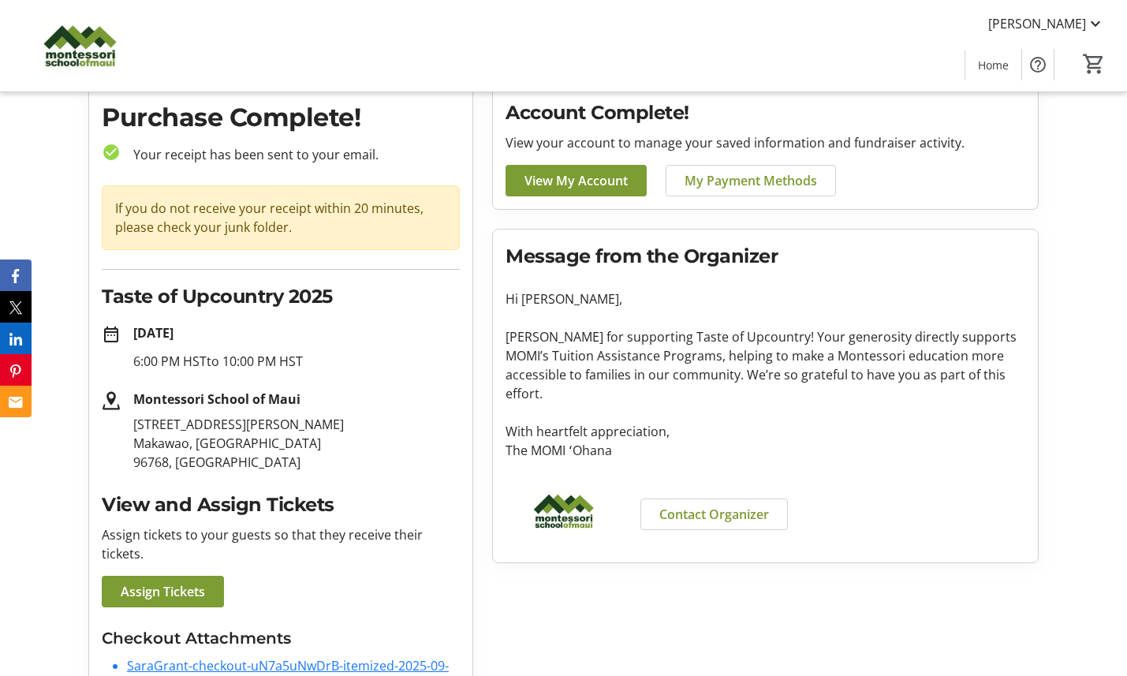
scroll to position [64, 0]
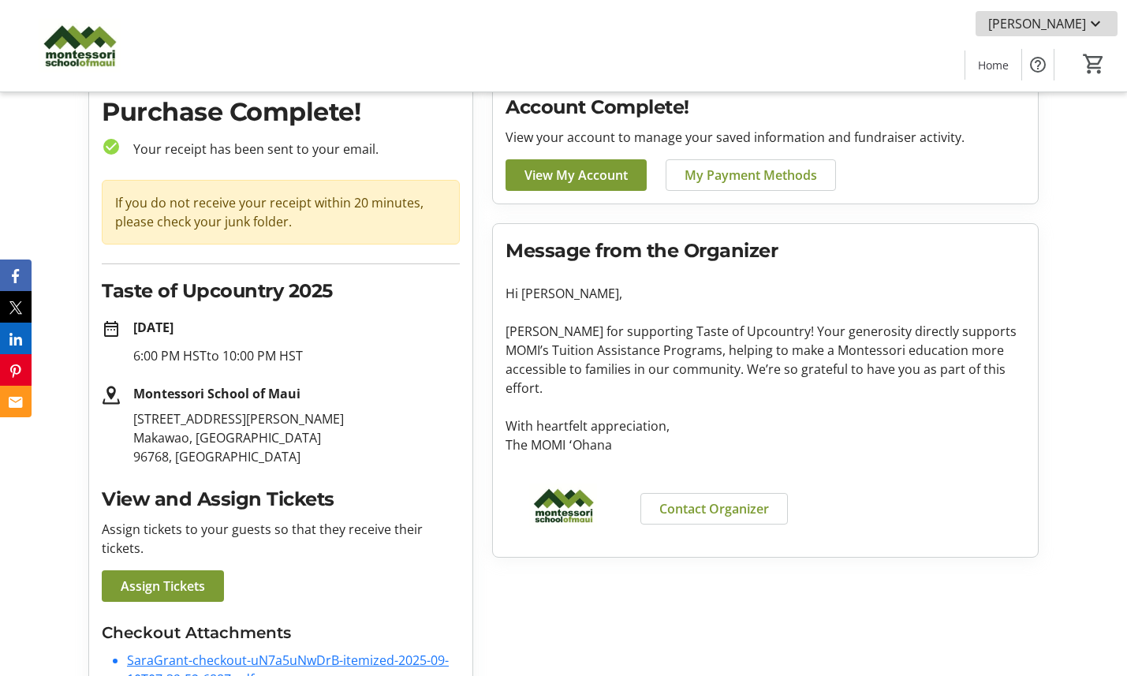
click at [1097, 28] on mat-icon at bounding box center [1095, 23] width 19 height 19
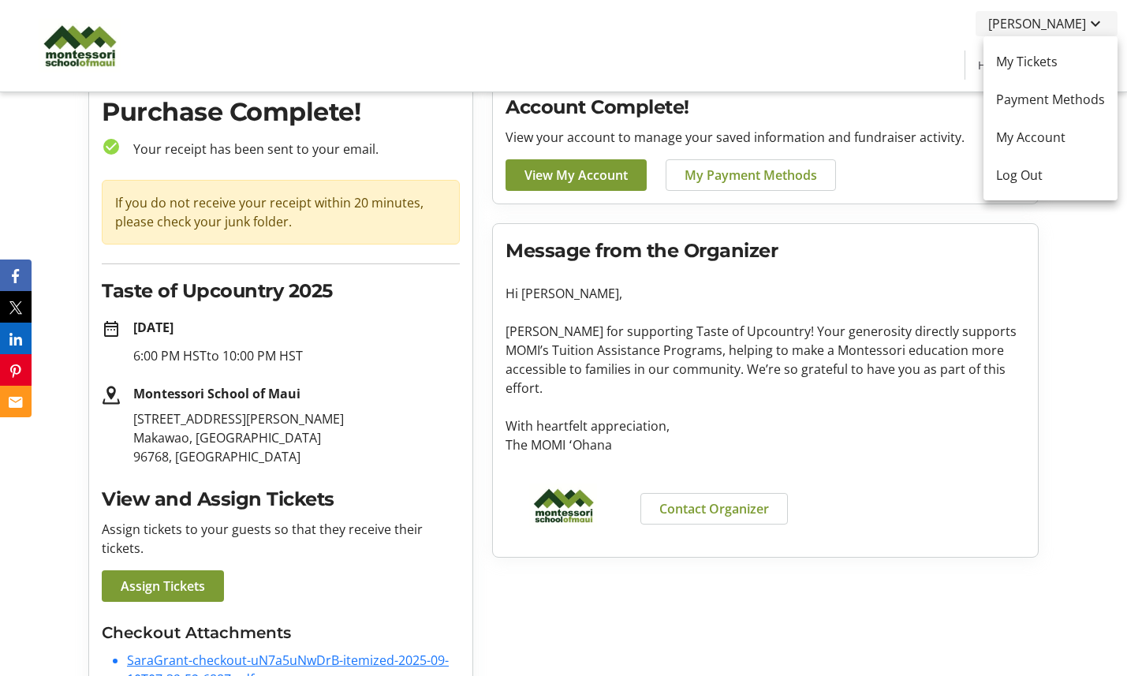
click at [1097, 28] on div at bounding box center [563, 338] width 1127 height 676
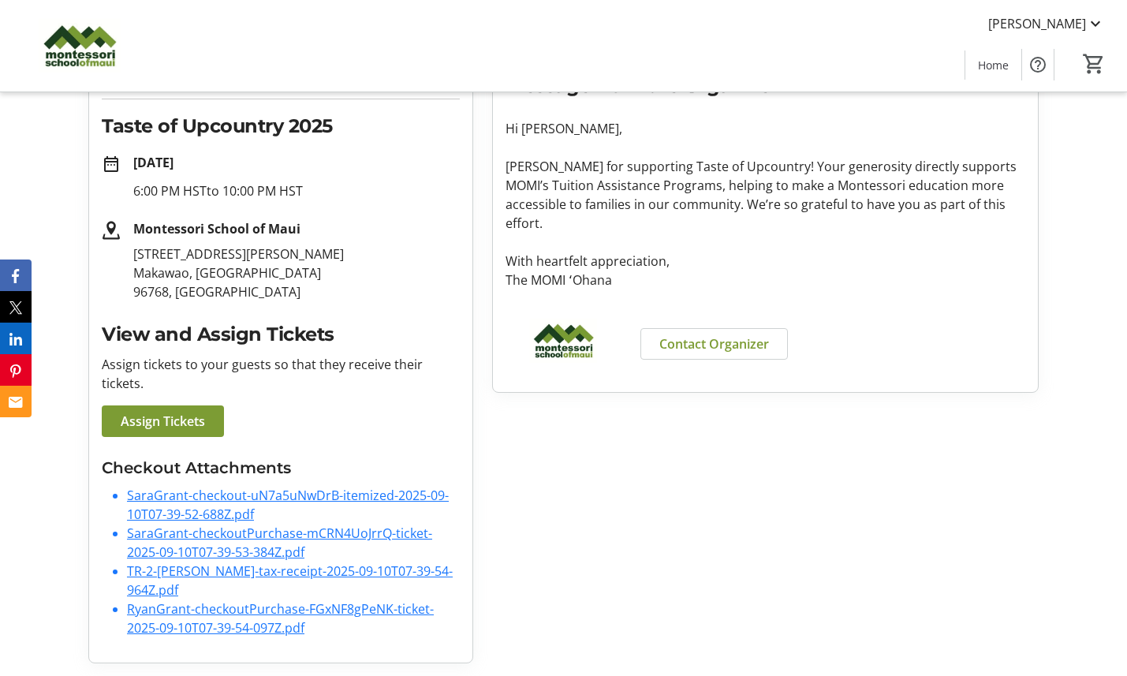
scroll to position [0, 0]
